Goal: Task Accomplishment & Management: Use online tool/utility

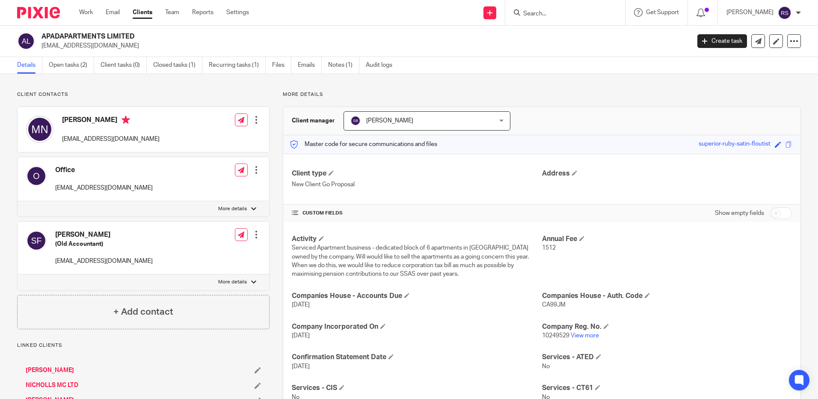
click at [546, 15] on input "Search" at bounding box center [560, 14] width 77 height 8
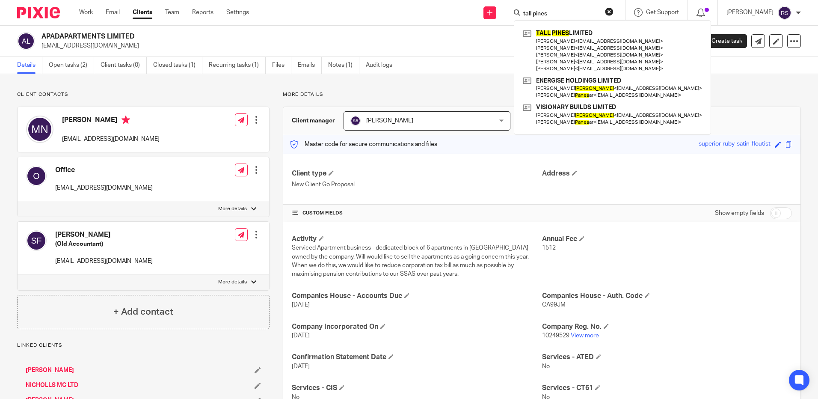
type input "tall pines"
click button "submit" at bounding box center [0, 0] width 0 height 0
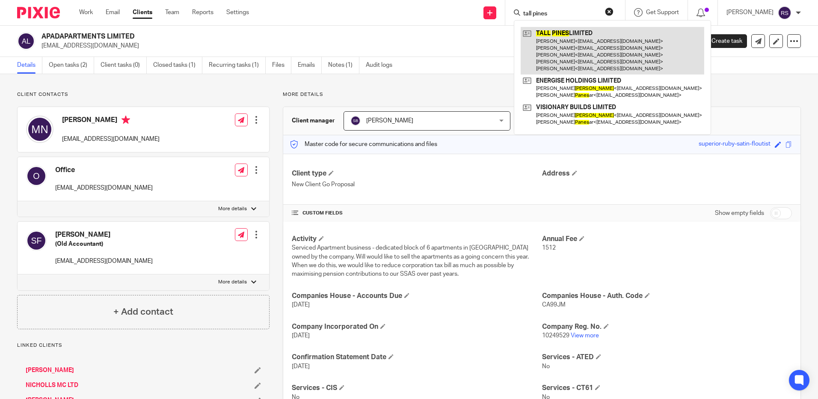
click at [560, 48] on link at bounding box center [612, 50] width 183 height 47
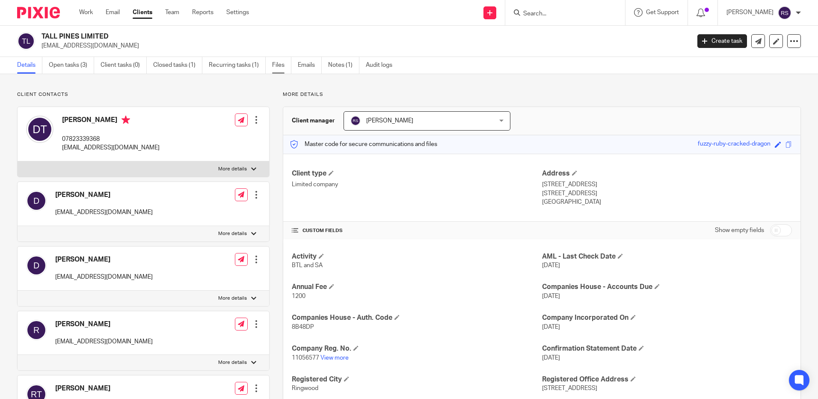
click at [277, 66] on link "Files" at bounding box center [281, 65] width 19 height 17
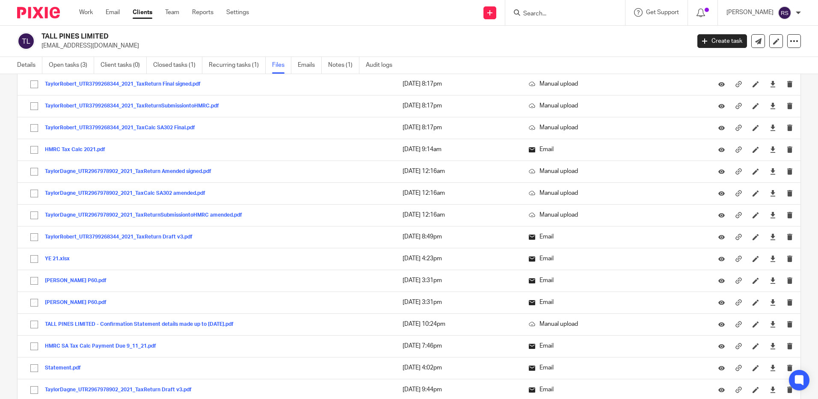
scroll to position [1958, 0]
click at [21, 65] on link "Details" at bounding box center [29, 65] width 25 height 17
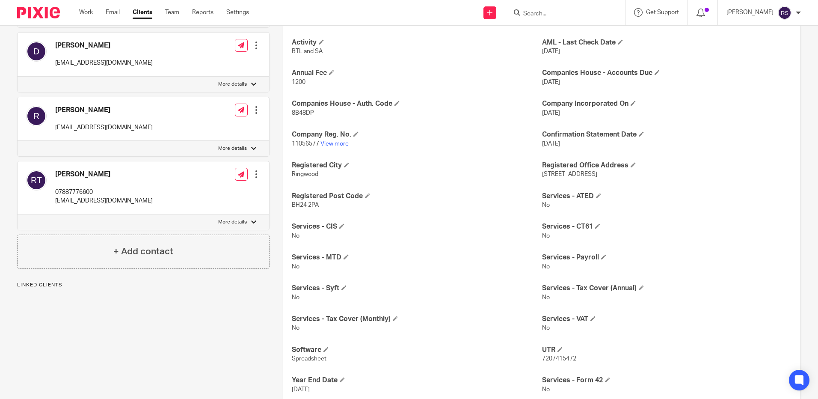
scroll to position [270, 0]
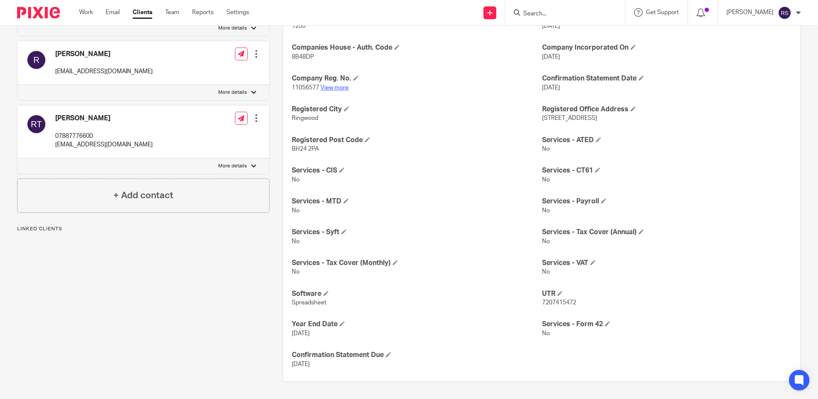
click at [323, 87] on link "View more" at bounding box center [334, 88] width 28 height 6
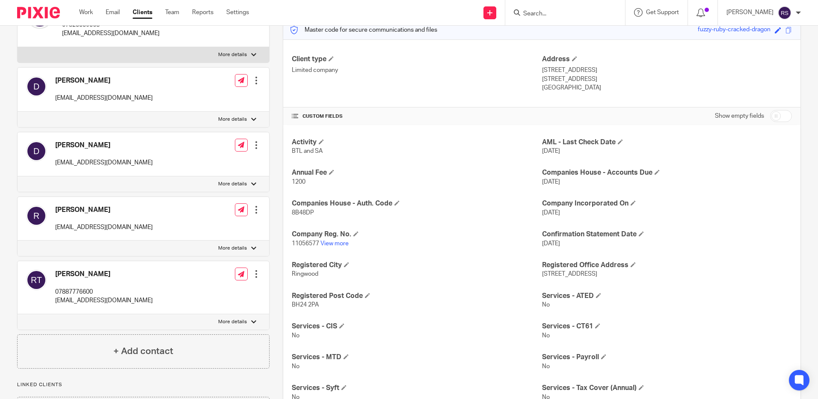
scroll to position [0, 0]
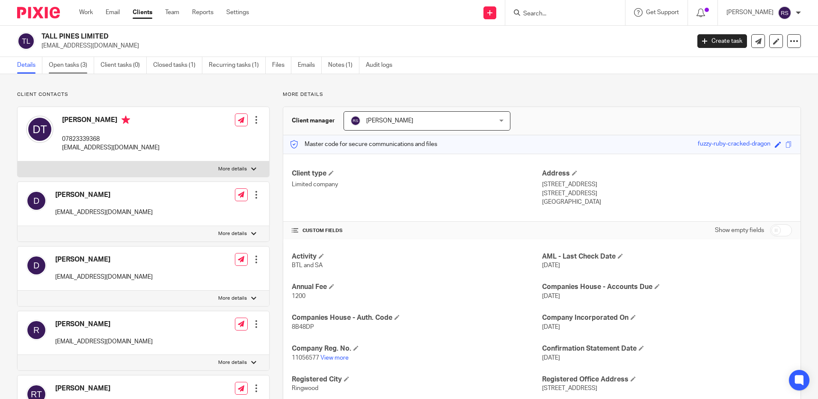
click at [75, 63] on link "Open tasks (3)" at bounding box center [71, 65] width 45 height 17
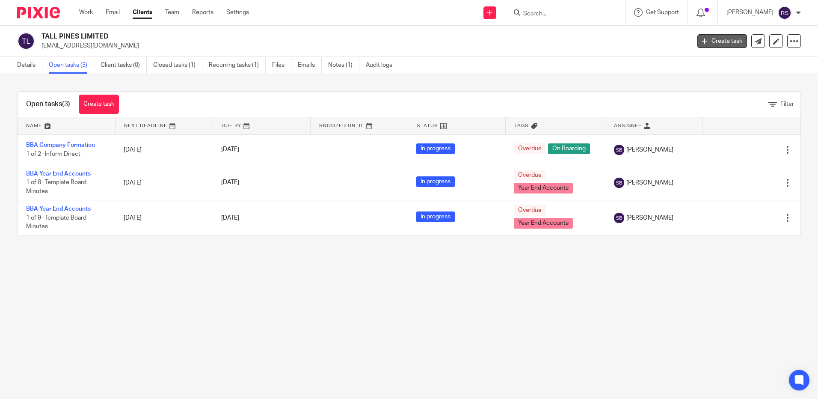
click at [724, 47] on link "Create task" at bounding box center [722, 41] width 50 height 14
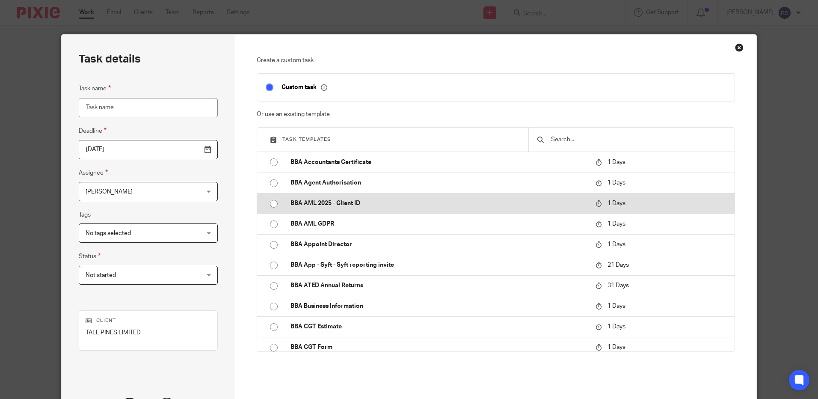
click at [349, 201] on p "BBA AML 2025 - Client ID" at bounding box center [438, 203] width 296 height 9
type input "[DATE]"
type input "BBA AML 2025 - Client ID"
checkbox input "false"
radio input "true"
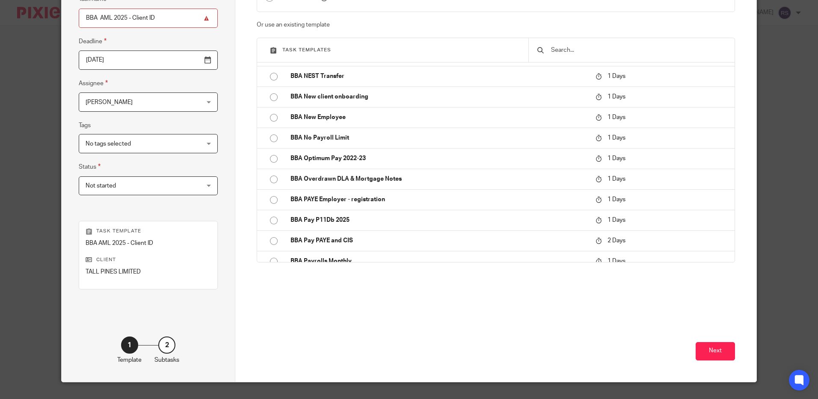
scroll to position [107, 0]
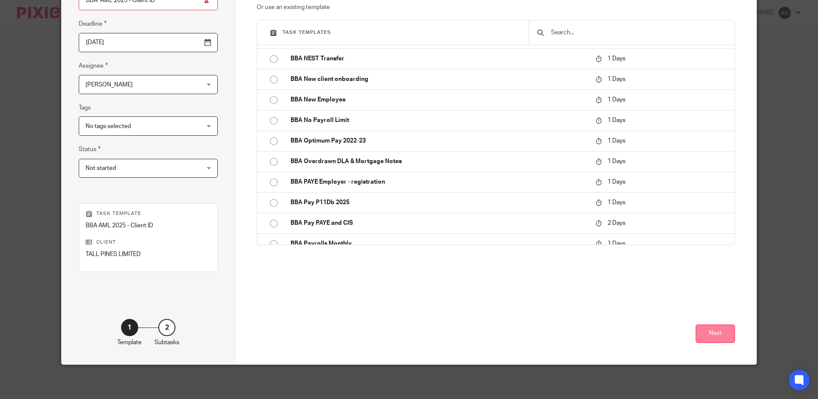
click at [709, 331] on button "Next" at bounding box center [714, 333] width 39 height 18
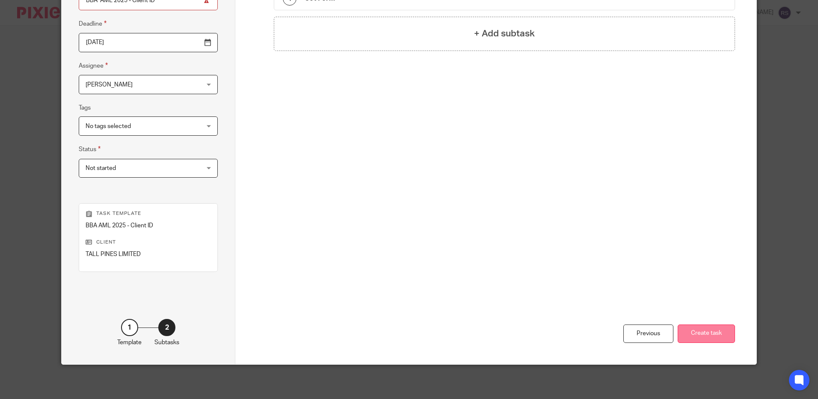
click at [692, 332] on button "Create task" at bounding box center [705, 333] width 57 height 18
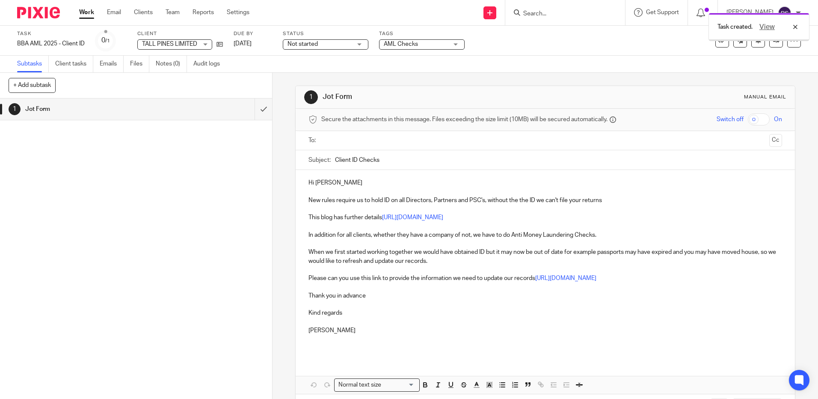
click at [389, 136] on input "text" at bounding box center [544, 141] width 441 height 10
click at [435, 139] on input "text" at bounding box center [585, 141] width 361 height 17
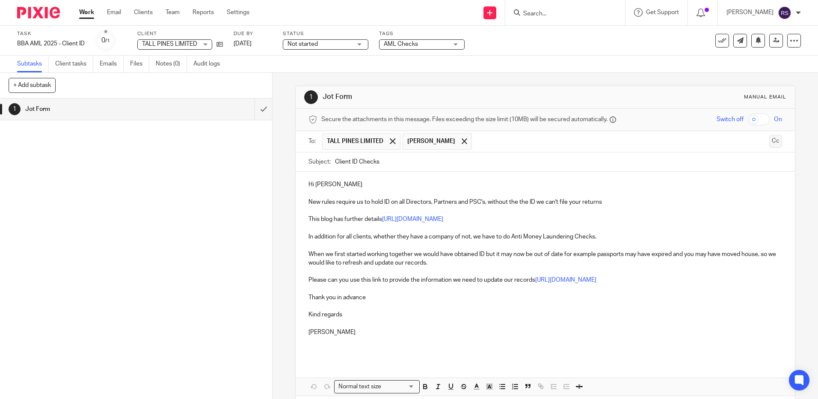
click at [769, 140] on button "Cc" at bounding box center [775, 141] width 13 height 13
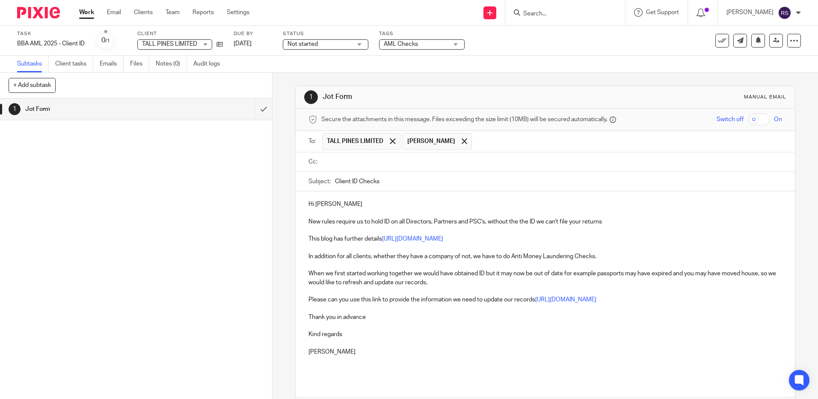
click at [391, 157] on input "text" at bounding box center [551, 162] width 454 height 10
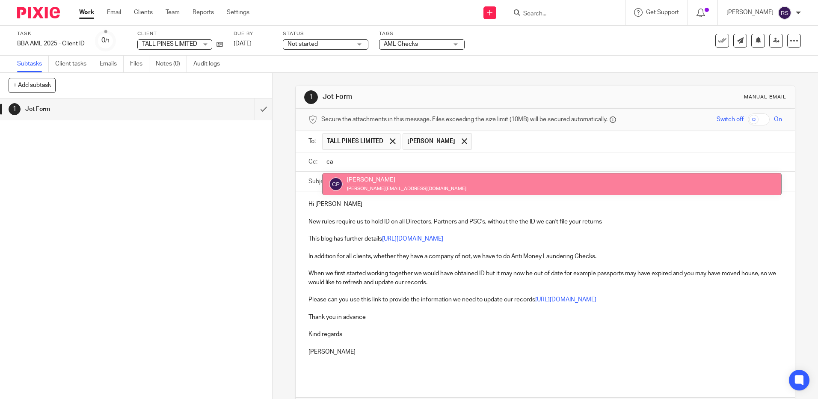
type input "ca"
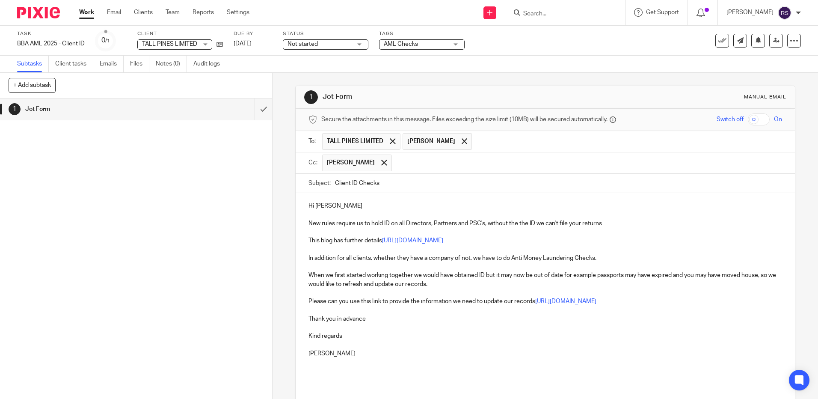
click at [423, 168] on input "text" at bounding box center [587, 162] width 382 height 17
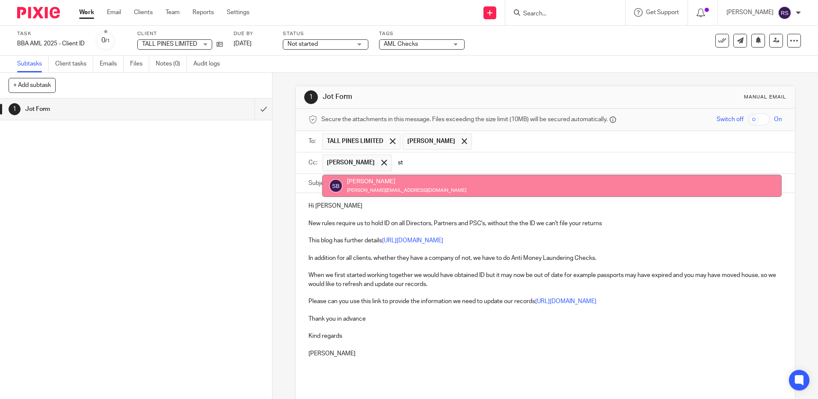
type input "st"
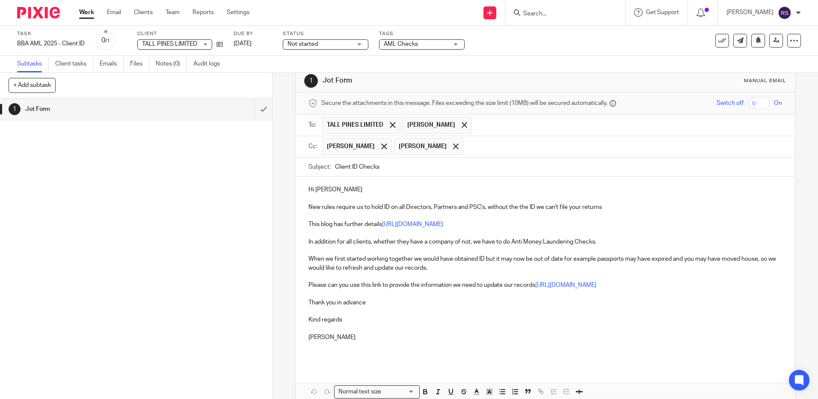
scroll to position [43, 0]
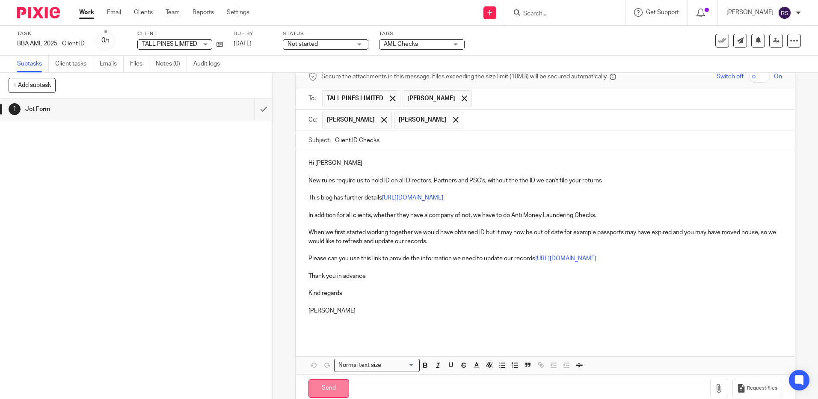
click at [337, 389] on input "Send" at bounding box center [328, 388] width 41 height 18
type input "Sent"
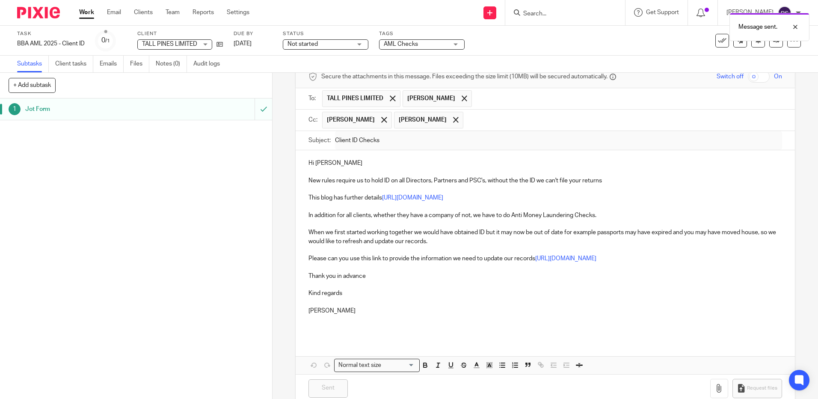
scroll to position [0, 0]
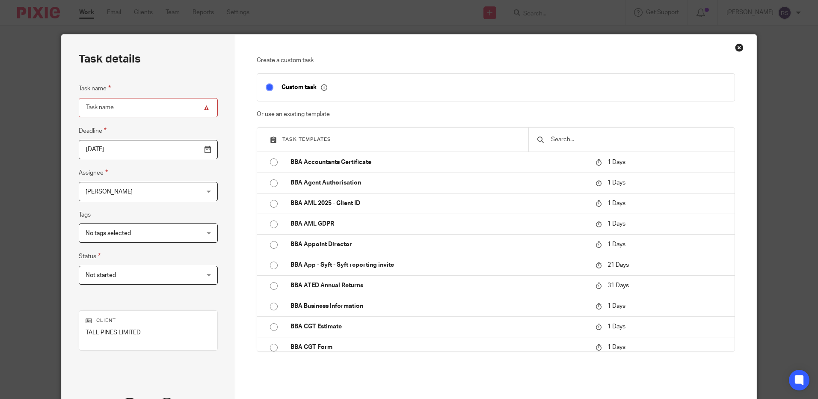
click at [735, 45] on div "Close this dialog window" at bounding box center [739, 47] width 9 height 9
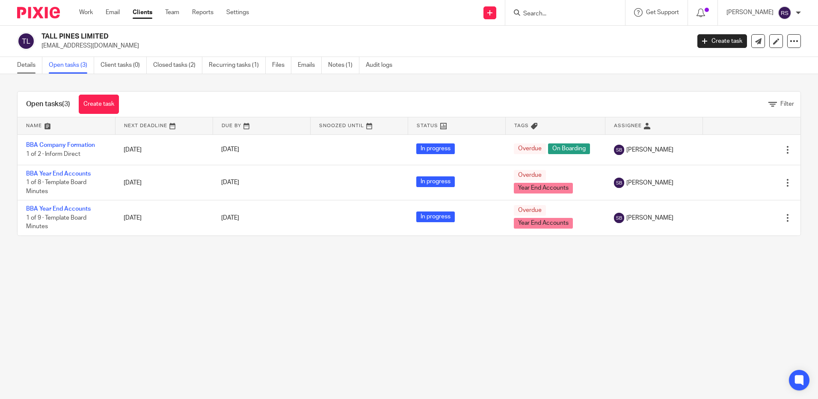
click at [24, 68] on link "Details" at bounding box center [29, 65] width 25 height 17
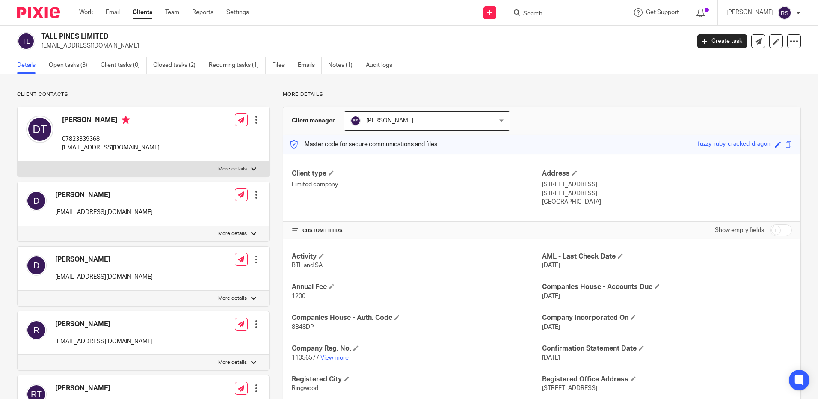
click at [552, 15] on input "Search" at bounding box center [560, 14] width 77 height 8
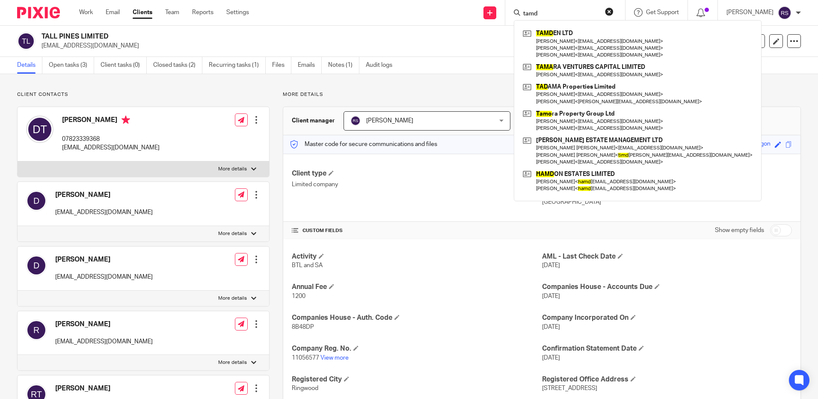
type input "tamd"
